Goal: Information Seeking & Learning: Learn about a topic

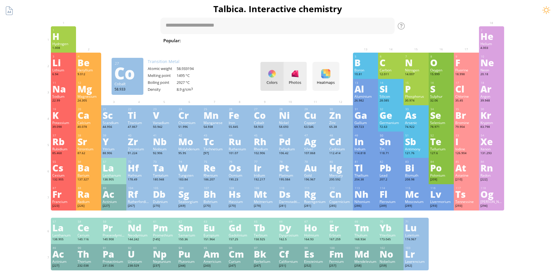
click at [297, 74] on div at bounding box center [294, 73] width 9 height 9
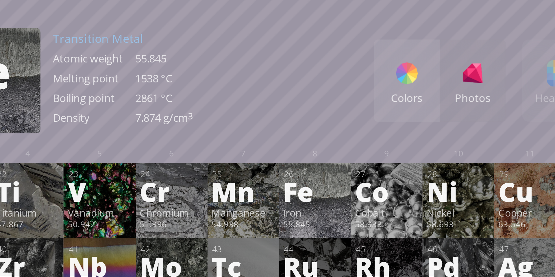
click at [239, 118] on div "Fe" at bounding box center [239, 114] width 22 height 9
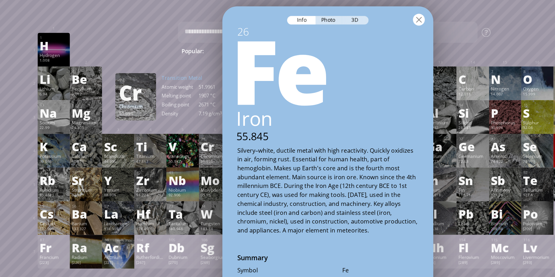
click at [345, 15] on div at bounding box center [348, 15] width 9 height 9
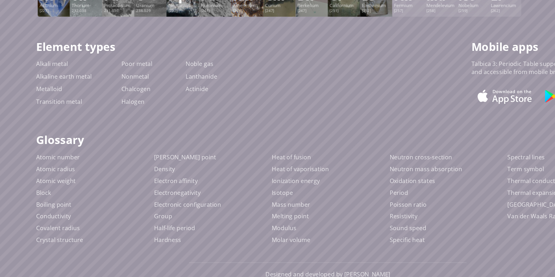
scroll to position [199, 0]
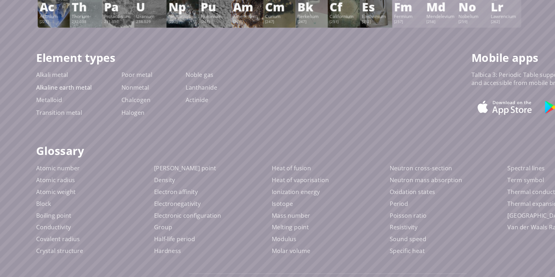
click at [61, 118] on link "Alkaline earth metal" at bounding box center [71, 117] width 43 height 6
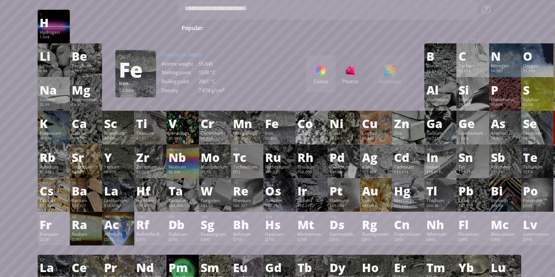
scroll to position [18, 0]
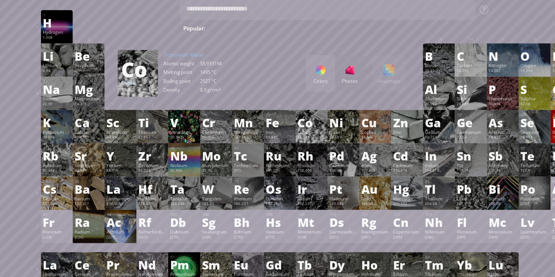
click at [392, 21] on span "Fe + O 2" at bounding box center [403, 22] width 23 height 7
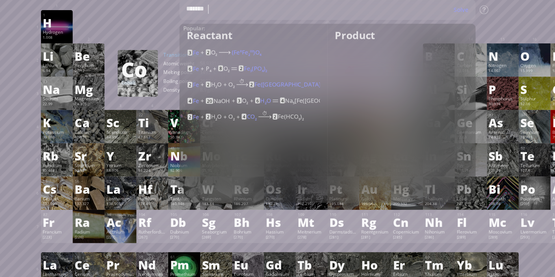
click at [406, 17] on div "1 H Hydrogen 1.008 −1, +1 −1, +1 -259.14 °C -252.87 °C 0.0899 g/l 1s 1 2 He Hel…" at bounding box center [277, 21] width 453 height 26
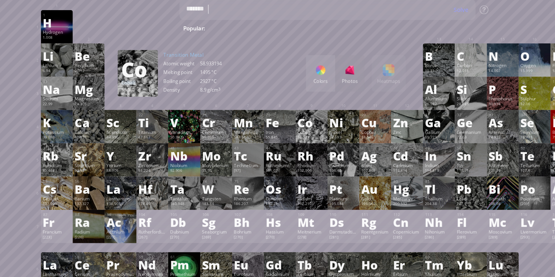
click at [508, 22] on span "[MEDICAL_DATA]" at bounding box center [529, 22] width 42 height 7
type textarea "*******"
